Goal: Transaction & Acquisition: Purchase product/service

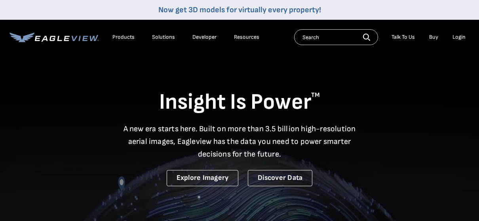
click at [459, 37] on div "Login" at bounding box center [458, 37] width 13 height 7
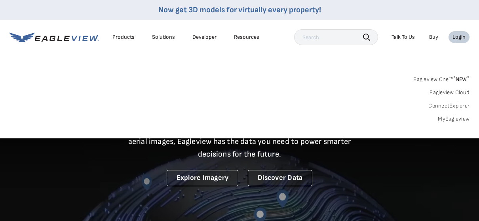
click at [455, 116] on link "MyEagleview" at bounding box center [454, 119] width 32 height 7
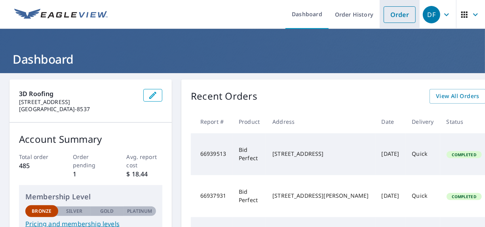
click at [396, 15] on link "Order" at bounding box center [399, 14] width 32 height 17
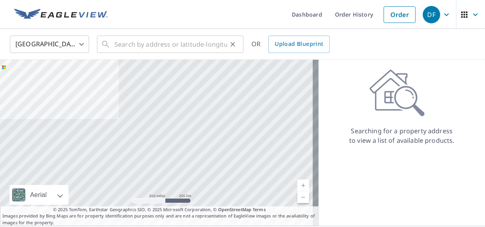
click at [106, 46] on icon at bounding box center [105, 44] width 9 height 9
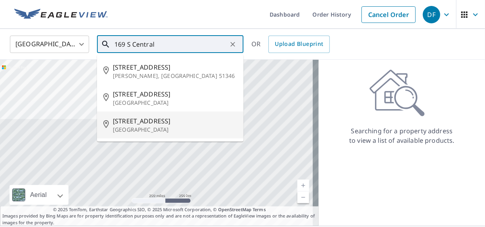
click at [144, 121] on span "[STREET_ADDRESS]" at bounding box center [175, 120] width 124 height 9
type input "[STREET_ADDRESS]"
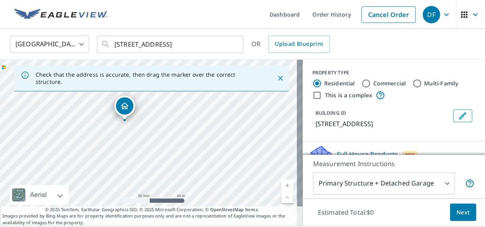
drag, startPoint x: 91, startPoint y: 155, endPoint x: 164, endPoint y: 143, distance: 74.5
click at [164, 143] on div "[STREET_ADDRESS]" at bounding box center [151, 143] width 303 height 166
drag, startPoint x: 135, startPoint y: 109, endPoint x: 128, endPoint y: 107, distance: 7.4
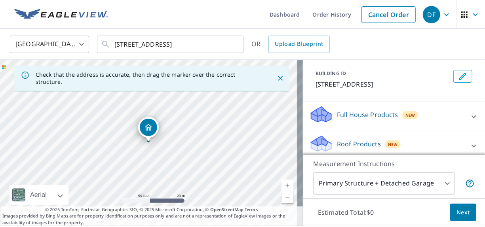
scroll to position [79, 0]
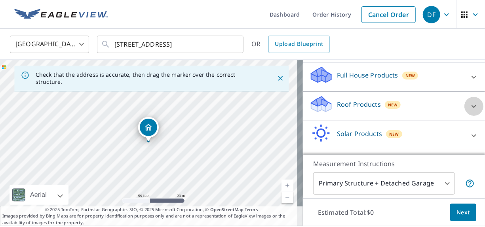
click at [469, 104] on icon at bounding box center [473, 106] width 9 height 9
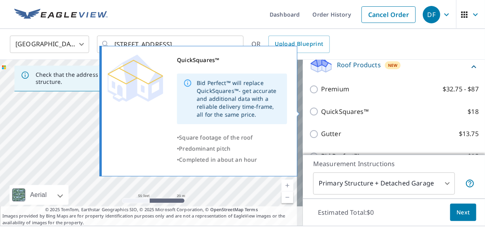
scroll to position [158, 0]
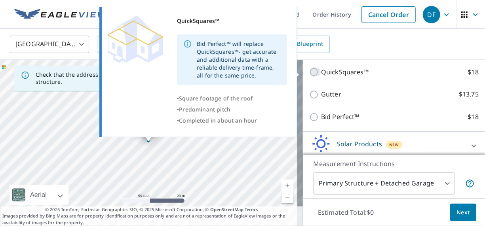
click at [309, 72] on input "QuickSquares™ $18" at bounding box center [315, 71] width 12 height 9
checkbox input "true"
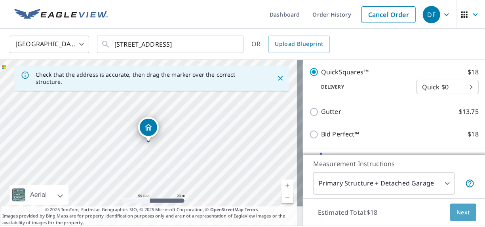
click at [456, 208] on span "Next" at bounding box center [462, 213] width 13 height 10
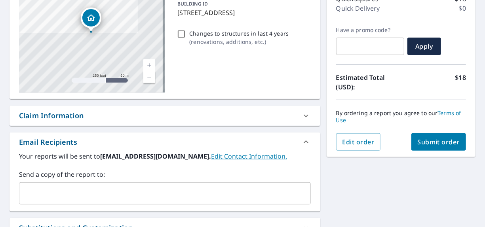
scroll to position [119, 0]
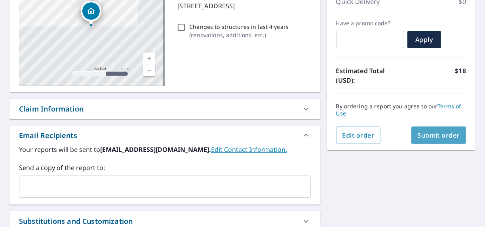
click at [429, 135] on span "Submit order" at bounding box center [438, 135] width 42 height 9
